Goal: Task Accomplishment & Management: Use online tool/utility

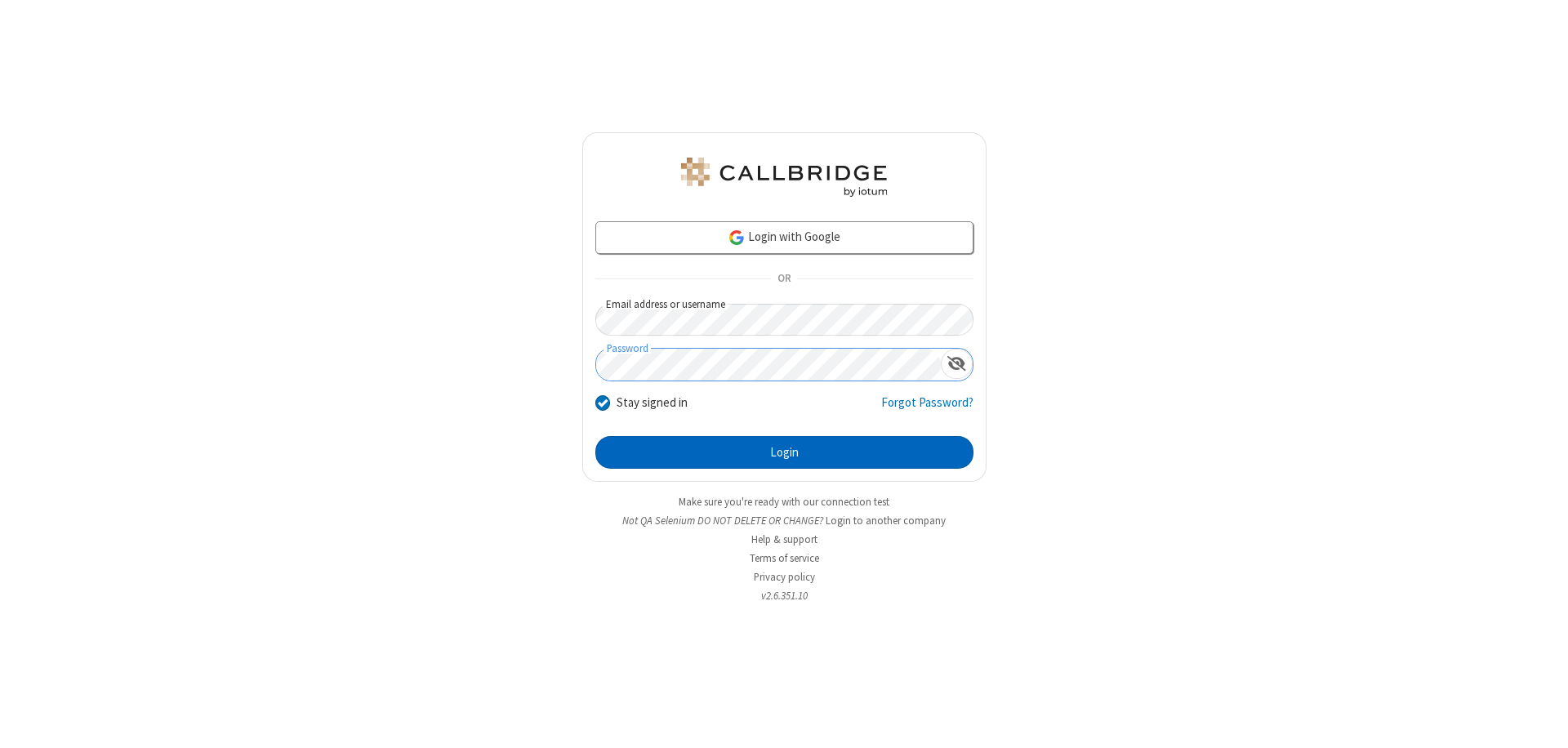
click at [784, 452] on button "Login" at bounding box center [784, 452] width 378 height 33
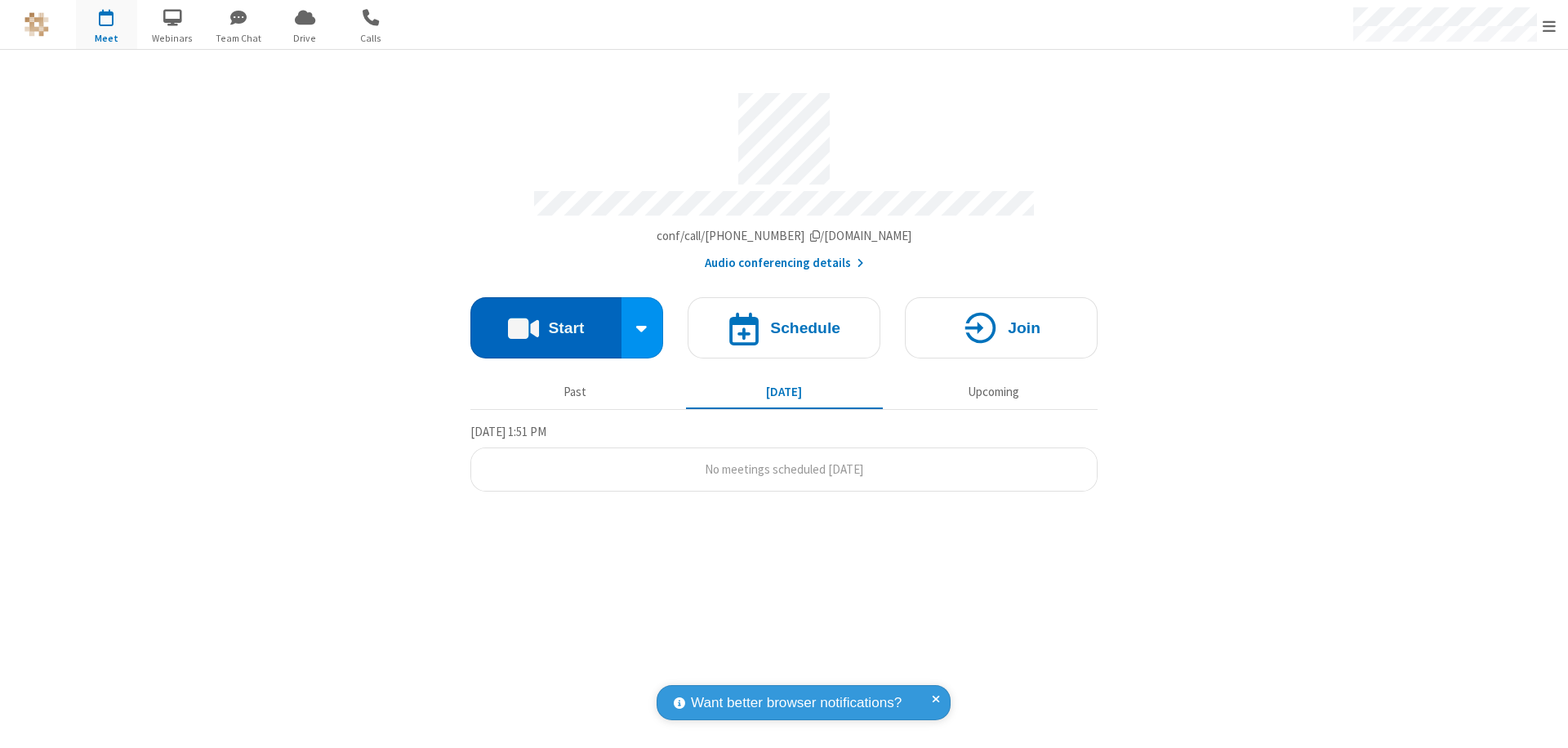
click at [545, 320] on button "Start" at bounding box center [546, 327] width 151 height 61
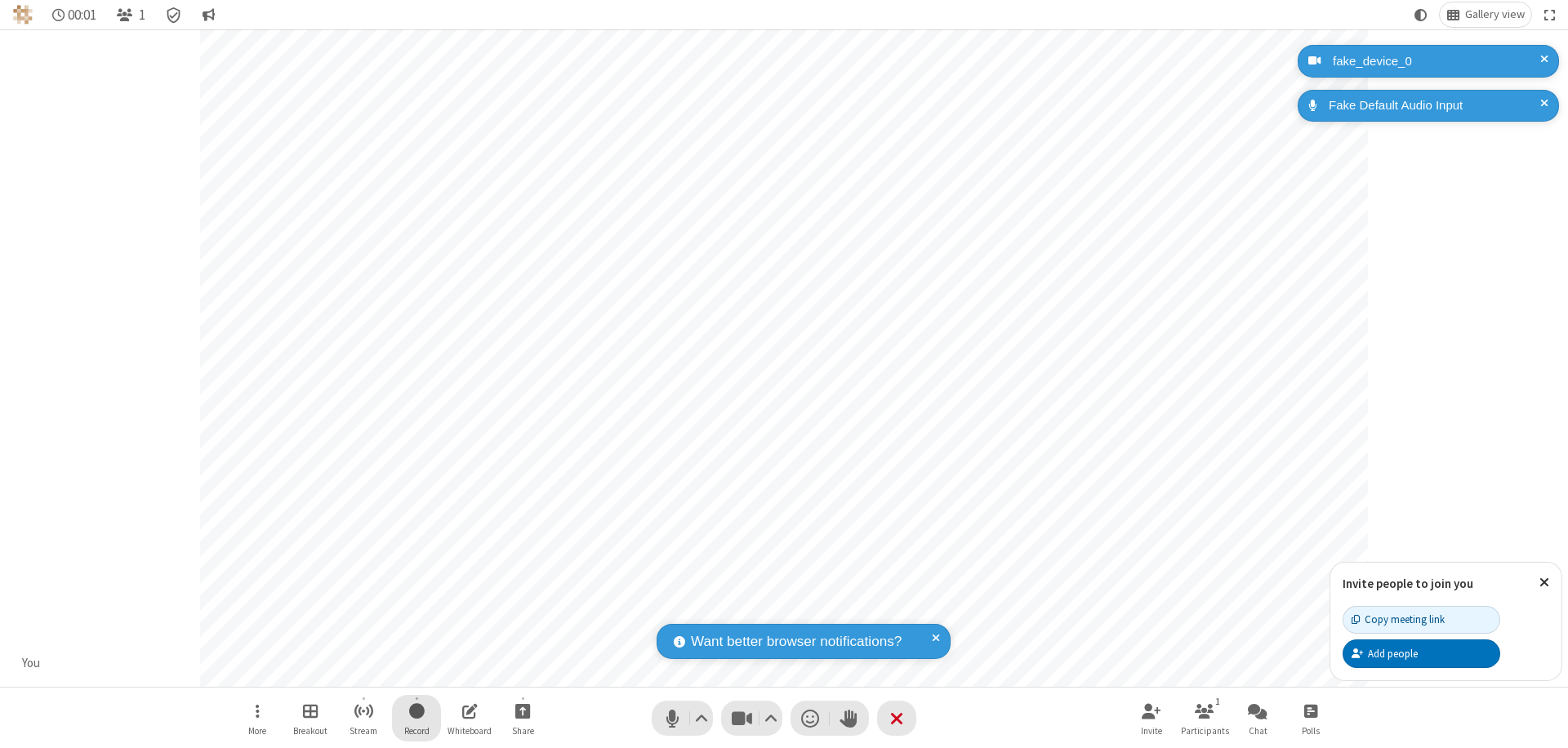
click at [417, 718] on span "Start recording" at bounding box center [416, 711] width 16 height 20
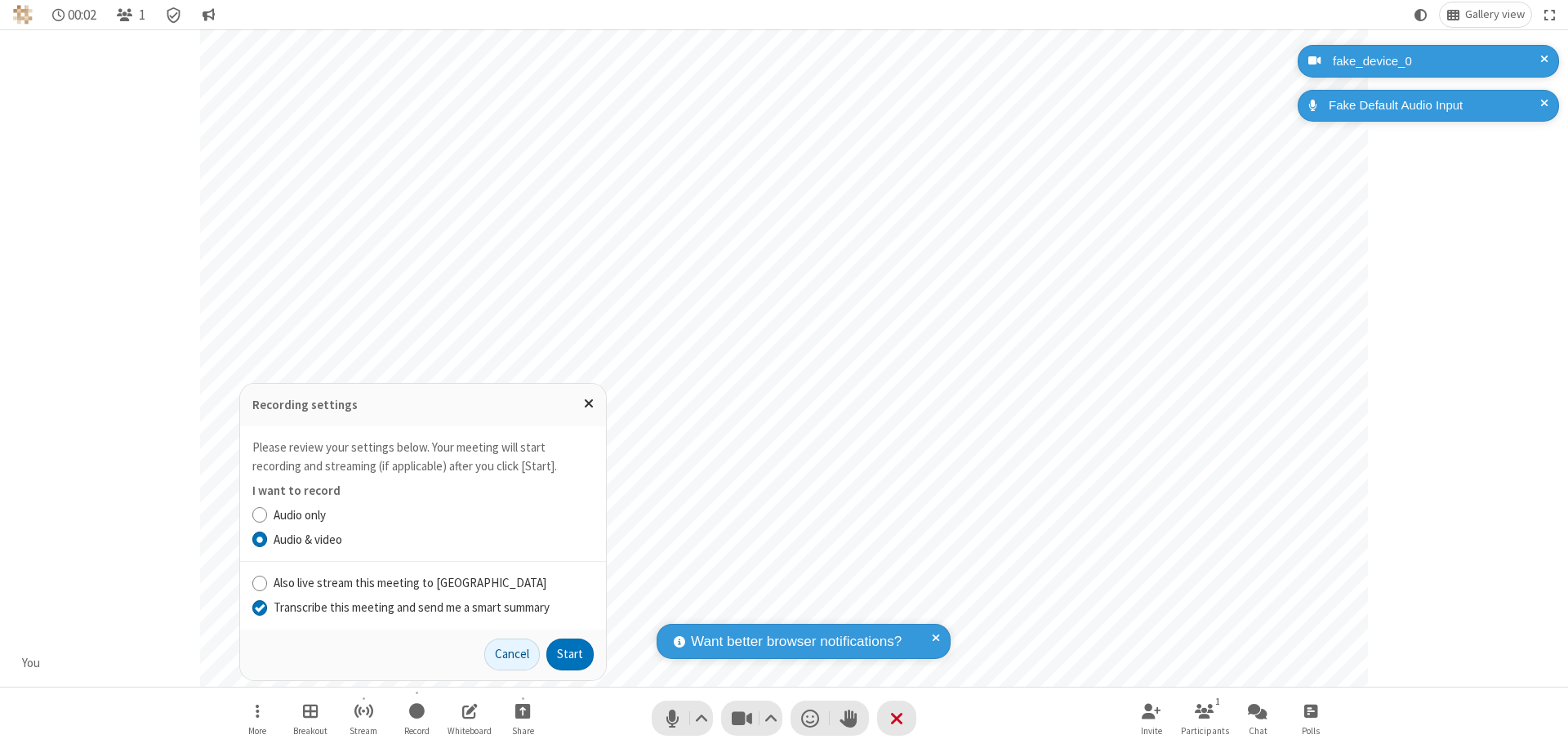
click at [259, 607] on input "Transcribe this meeting and send me a smart summary" at bounding box center [260, 607] width 16 height 17
click at [570, 654] on button "Start" at bounding box center [570, 655] width 47 height 33
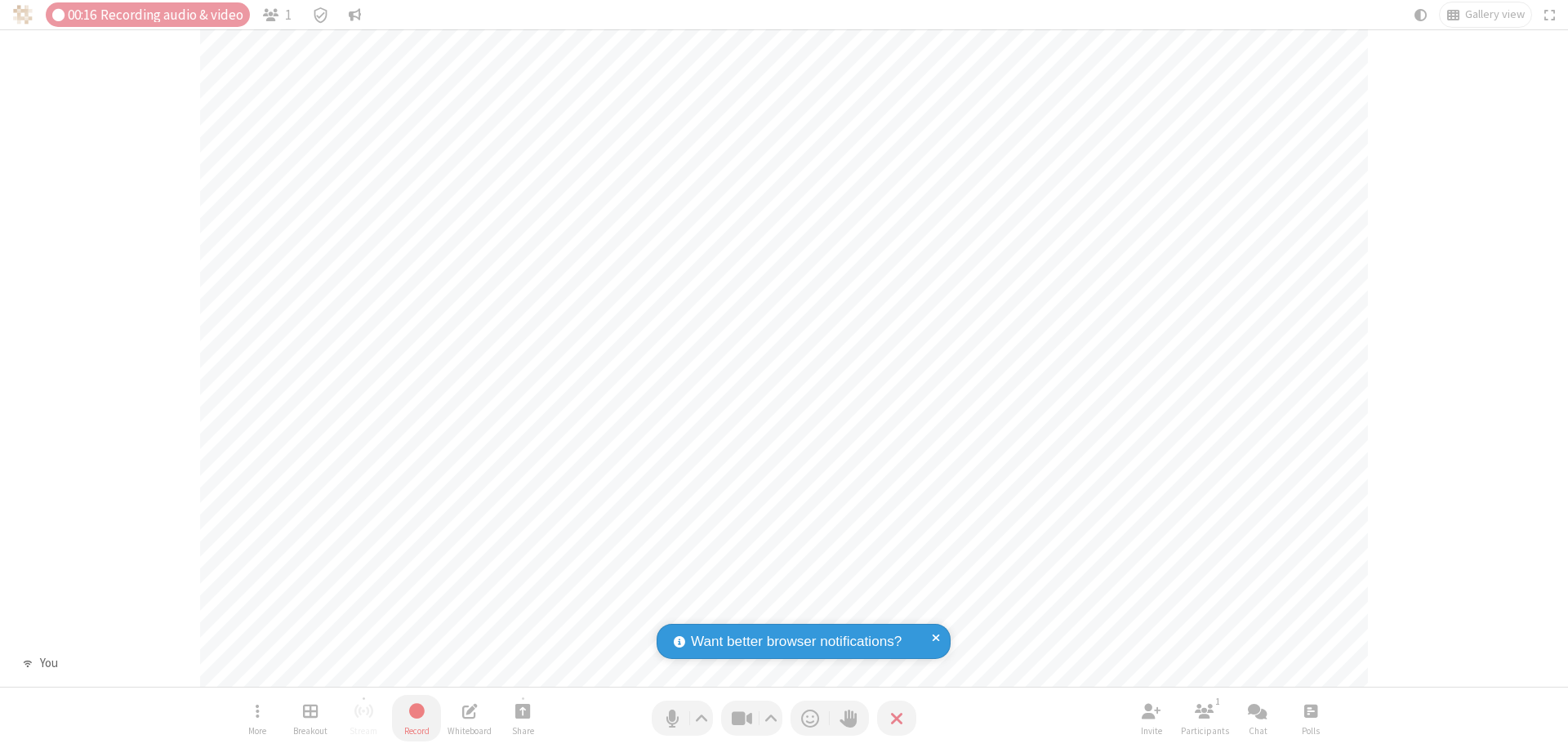
click at [417, 718] on span "Stop recording" at bounding box center [417, 711] width 19 height 20
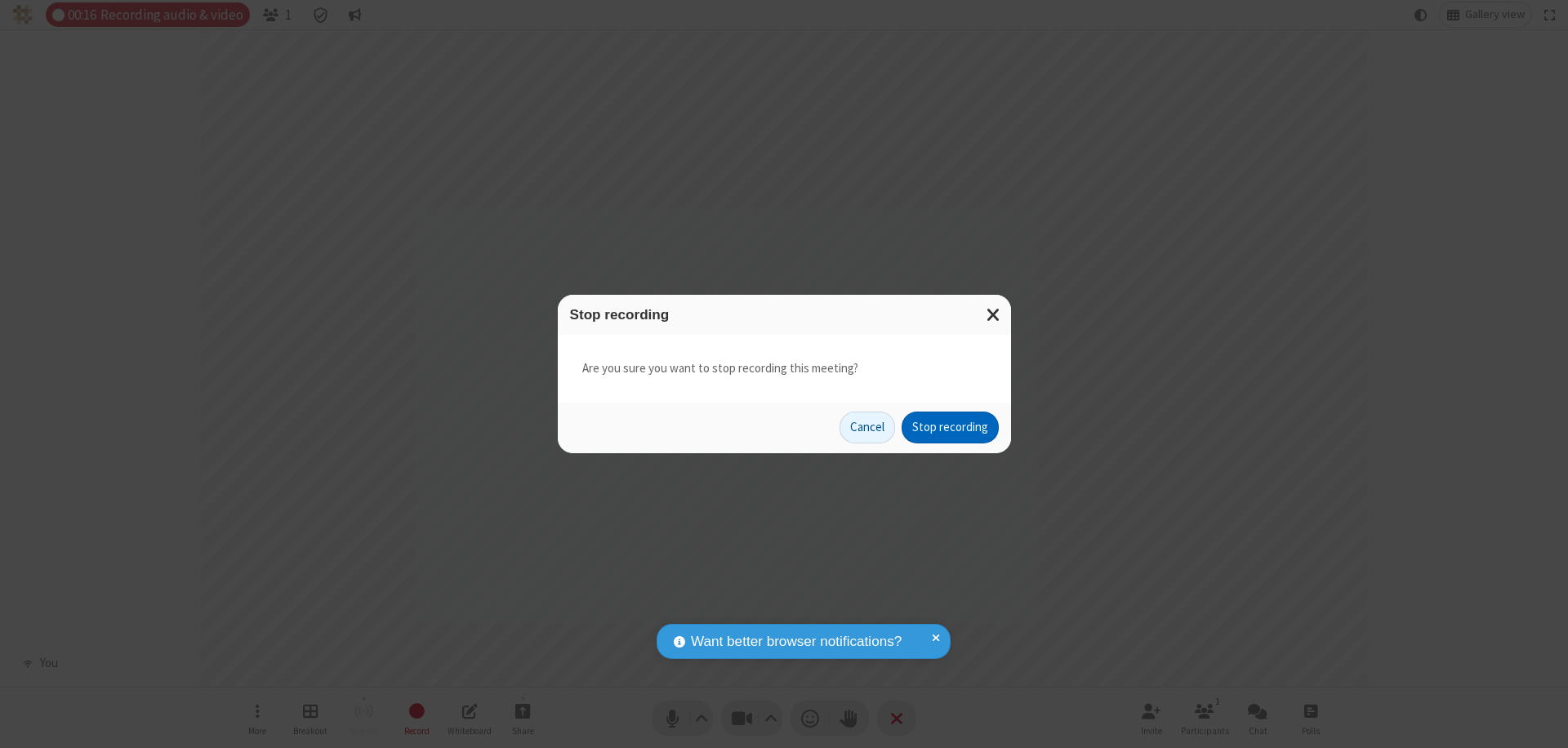
click at [950, 427] on button "Stop recording" at bounding box center [950, 428] width 98 height 33
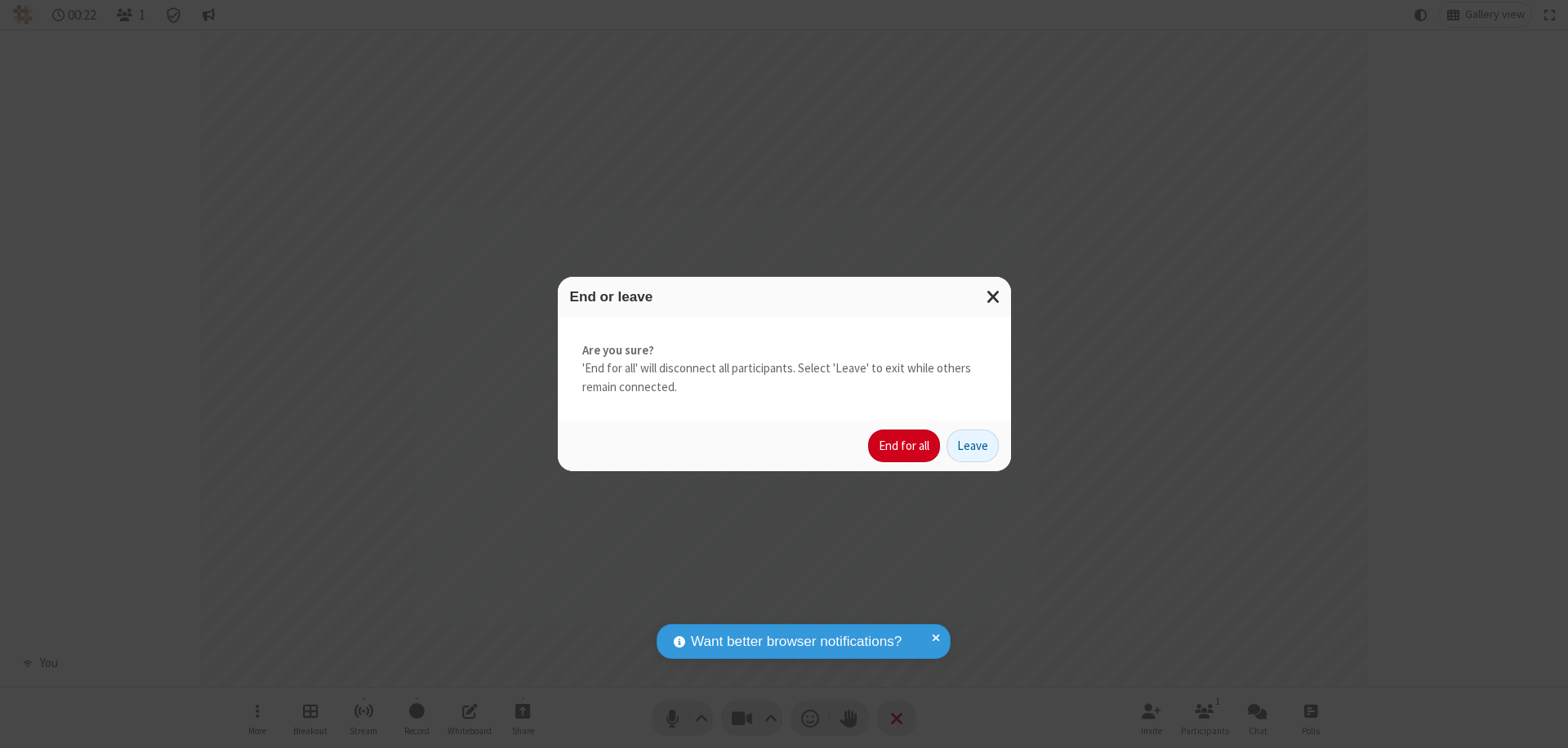
click at [905, 446] on button "End for all" at bounding box center [904, 446] width 72 height 33
